Goal: Check status: Check status

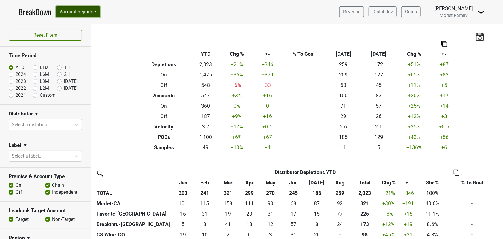
click at [89, 10] on button "Account Reports" at bounding box center [78, 11] width 44 height 11
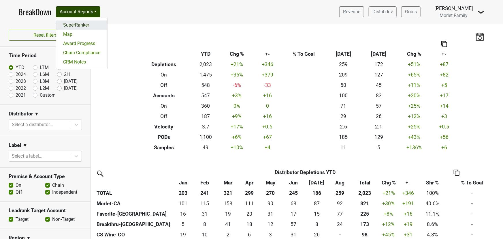
click at [85, 23] on link "SuperRanker" at bounding box center [81, 24] width 51 height 9
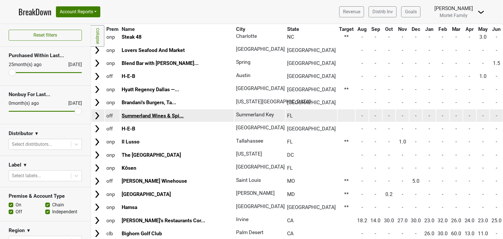
scroll to position [210, 0]
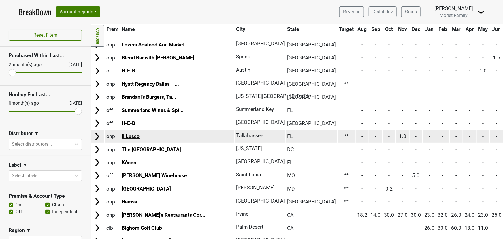
click at [135, 135] on link "Il Lusso" at bounding box center [131, 136] width 18 height 6
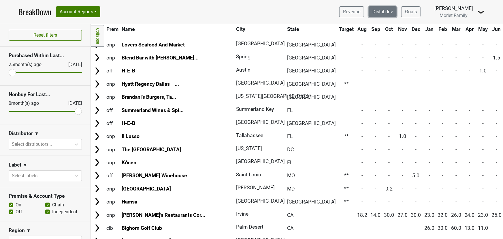
click at [375, 13] on link "Distrib Inv" at bounding box center [383, 11] width 28 height 11
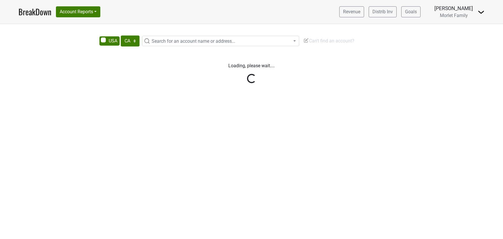
select select "CA"
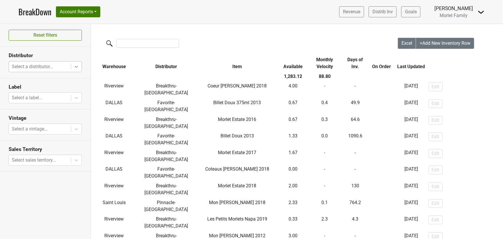
click at [75, 67] on icon at bounding box center [77, 67] width 6 height 6
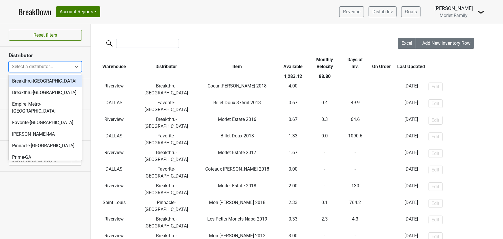
click at [65, 82] on div "Breakthru-[GEOGRAPHIC_DATA]" at bounding box center [45, 81] width 73 height 12
